Goal: Information Seeking & Learning: Learn about a topic

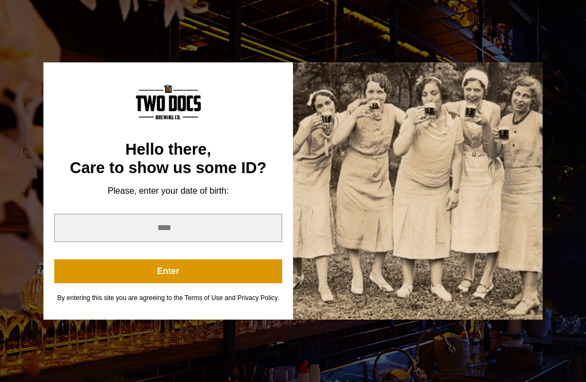
scroll to position [16, 0]
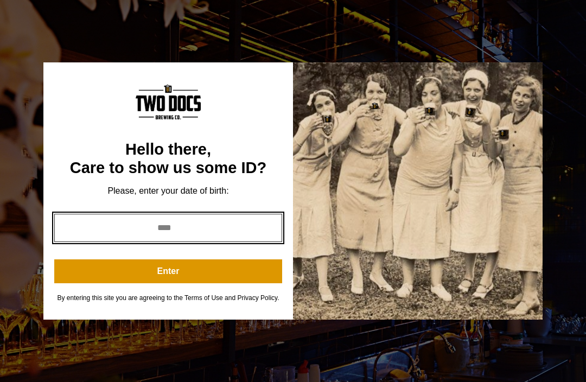
click at [248, 224] on input "year" at bounding box center [168, 228] width 228 height 28
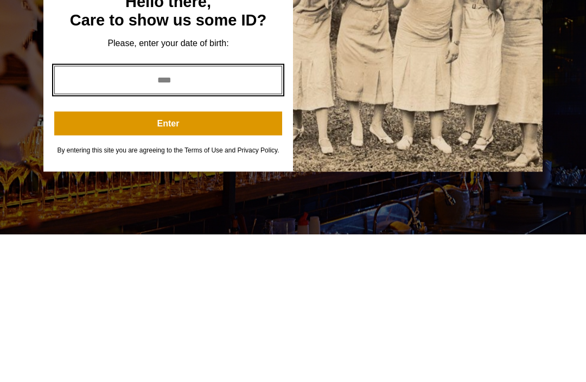
type input "****"
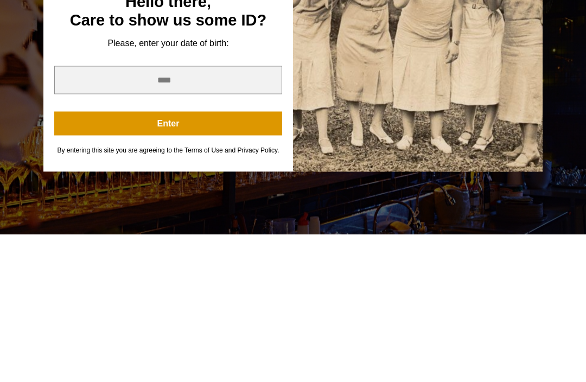
click at [142, 259] on button "Enter" at bounding box center [168, 271] width 228 height 24
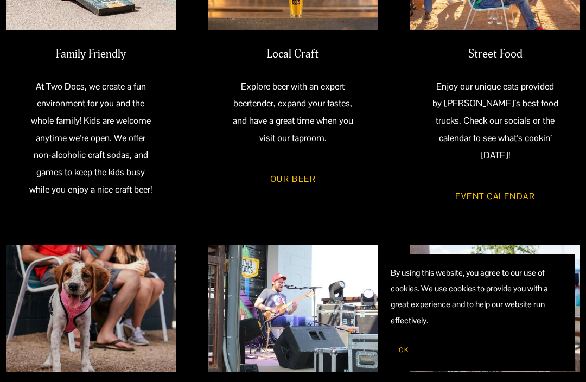
scroll to position [464, 0]
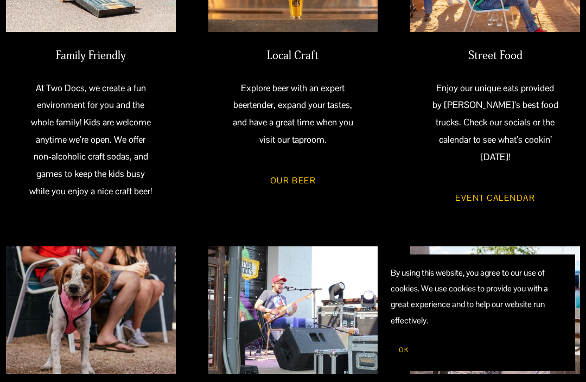
click at [301, 181] on link "Our Beer" at bounding box center [292, 181] width 79 height 31
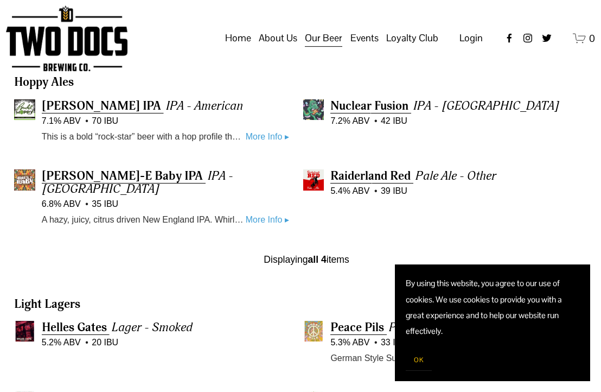
scroll to position [325, 0]
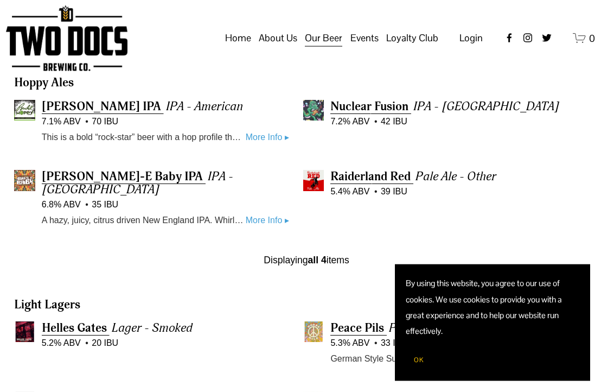
click at [379, 184] on span "Raiderland Red" at bounding box center [371, 176] width 80 height 15
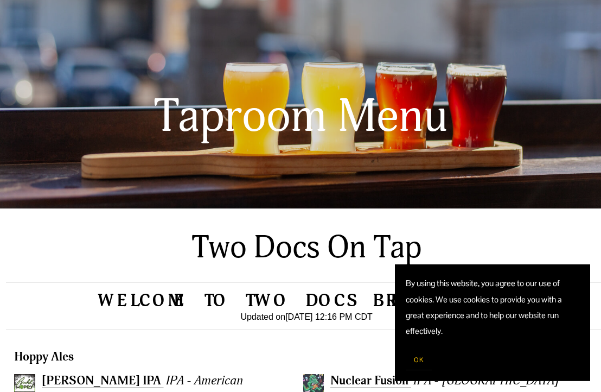
scroll to position [0, 0]
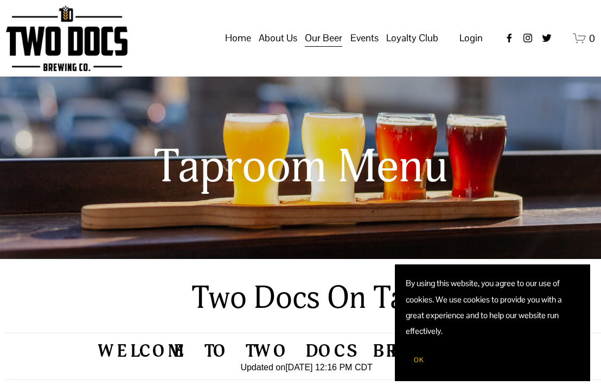
click at [240, 42] on link "Home" at bounding box center [238, 38] width 26 height 21
